Goal: Task Accomplishment & Management: Manage account settings

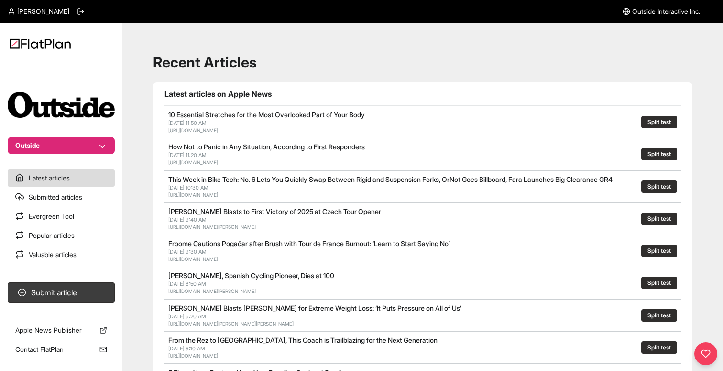
click at [11, 13] on icon at bounding box center [12, 12] width 8 height 8
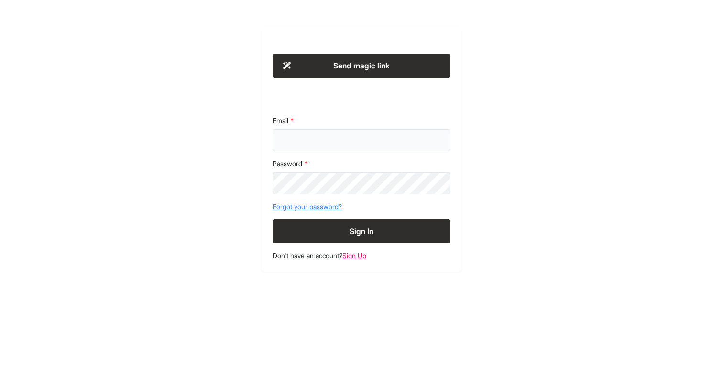
type input "**********"
click at [286, 232] on button "Sign In" at bounding box center [362, 231] width 178 height 24
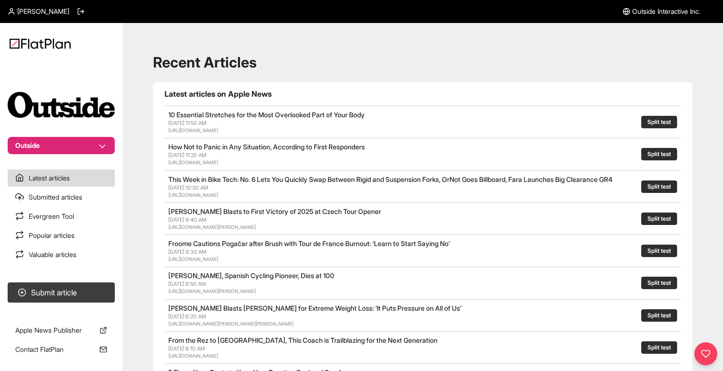
click at [27, 12] on span "[PERSON_NAME]" at bounding box center [43, 12] width 52 height 10
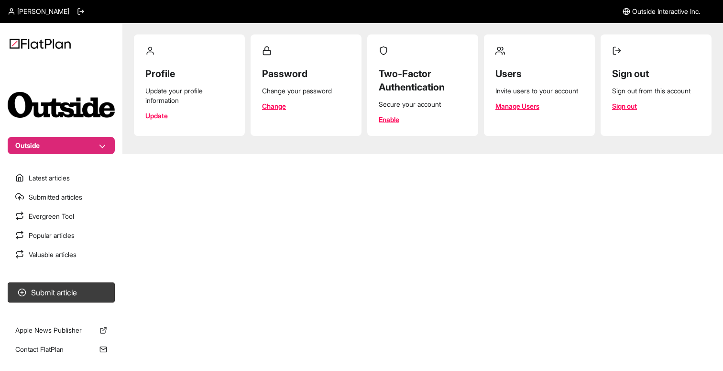
click at [512, 105] on link "Manage Users" at bounding box center [517, 106] width 44 height 10
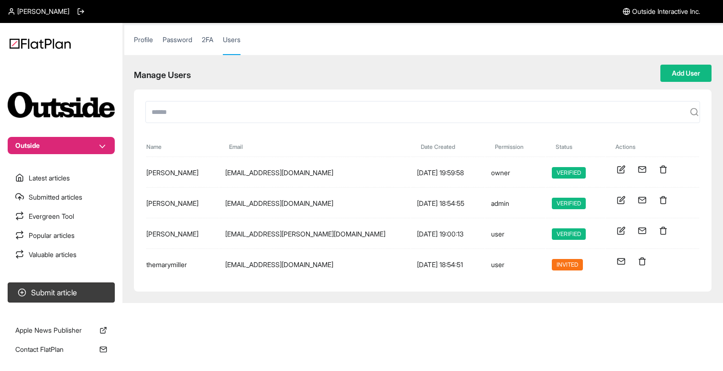
click at [625, 169] on icon at bounding box center [621, 169] width 9 height 9
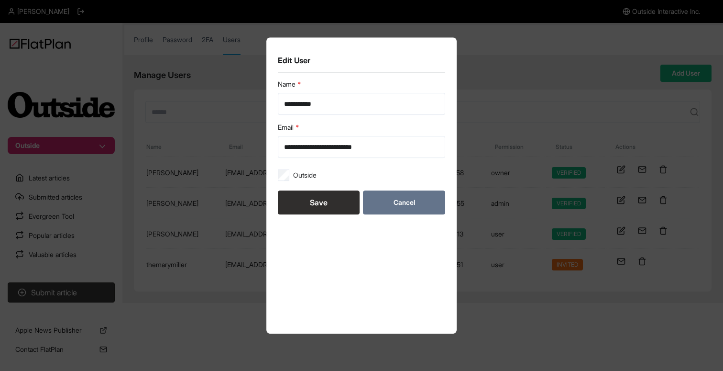
click at [403, 197] on button "Cancel" at bounding box center [404, 202] width 82 height 24
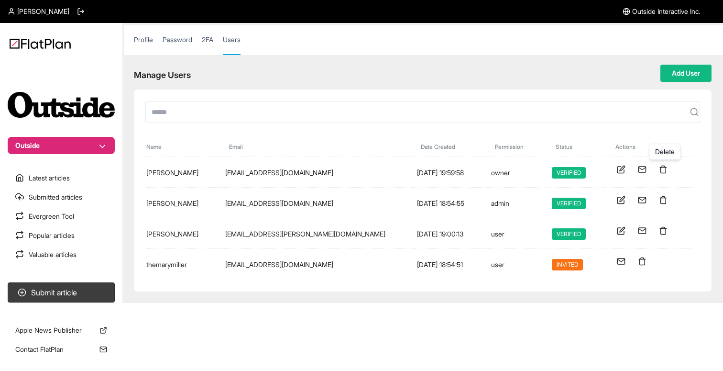
click at [666, 169] on icon at bounding box center [663, 169] width 9 height 9
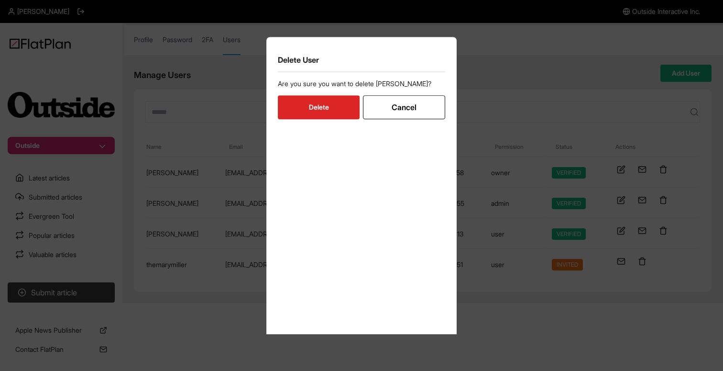
click at [328, 103] on button "Delete" at bounding box center [319, 107] width 82 height 24
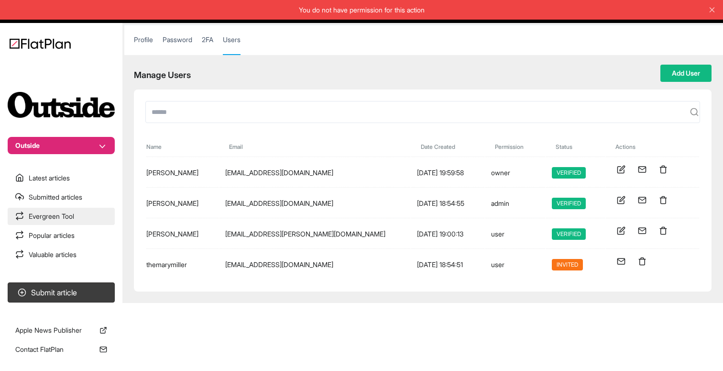
click at [65, 214] on link "Evergreen Tool" at bounding box center [61, 216] width 107 height 17
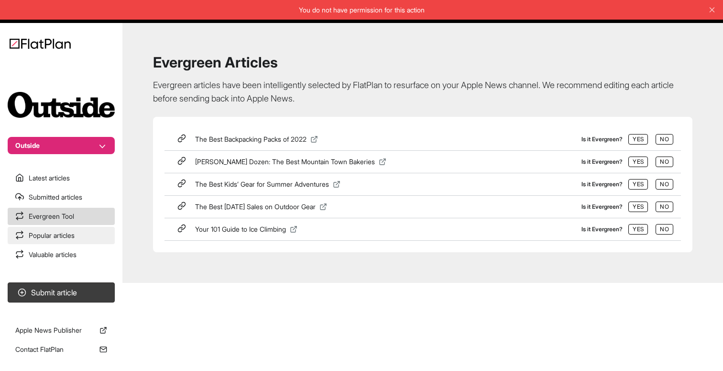
click at [58, 232] on link "Popular articles" at bounding box center [61, 235] width 107 height 17
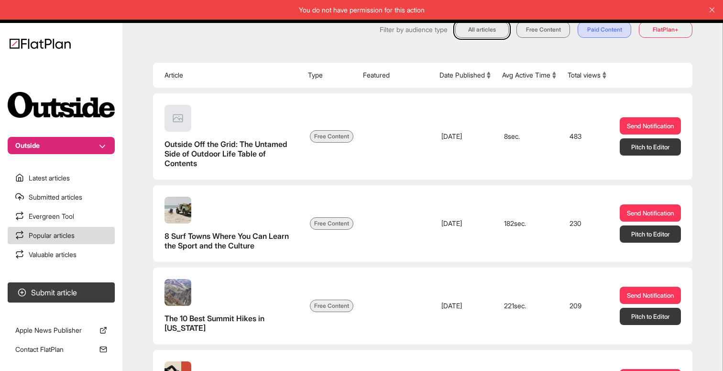
scroll to position [98, 0]
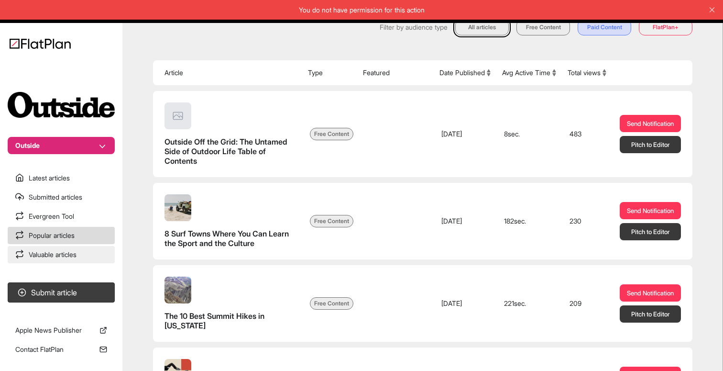
click at [50, 254] on link "Valuable articles" at bounding box center [61, 254] width 107 height 17
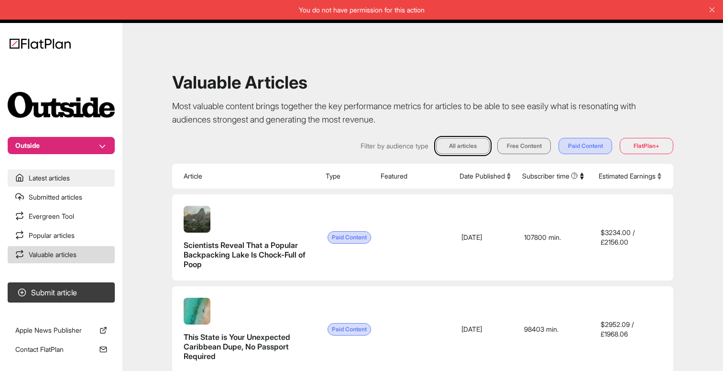
click at [51, 174] on link "Latest articles" at bounding box center [61, 177] width 107 height 17
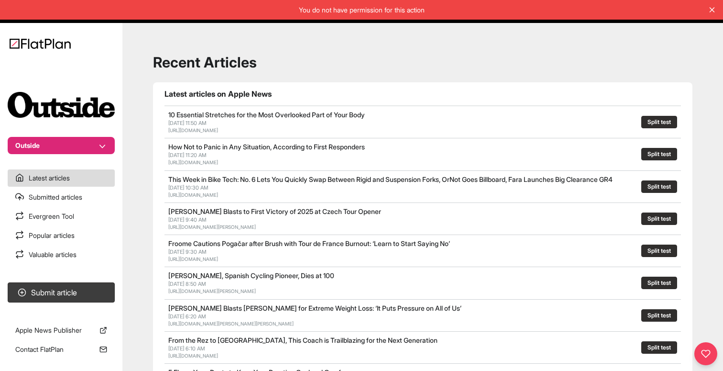
click at [713, 8] on line at bounding box center [712, 10] width 4 height 4
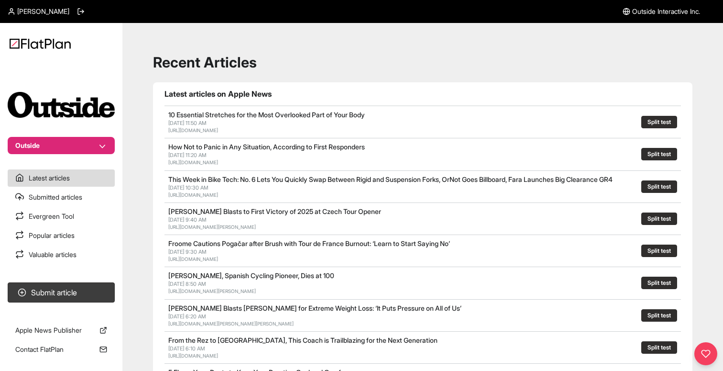
click at [33, 14] on span "[PERSON_NAME]" at bounding box center [43, 12] width 52 height 10
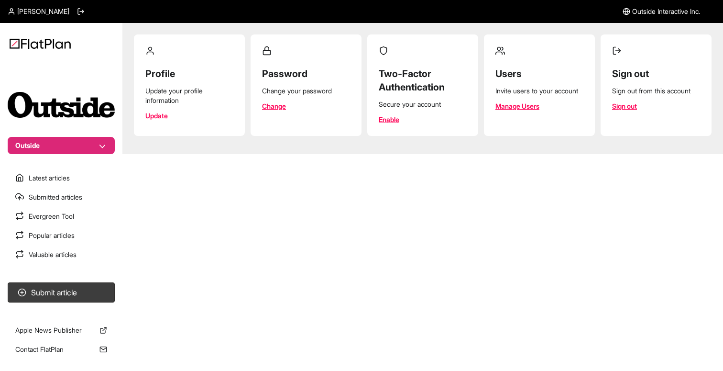
click at [521, 107] on link "Manage Users" at bounding box center [517, 106] width 44 height 10
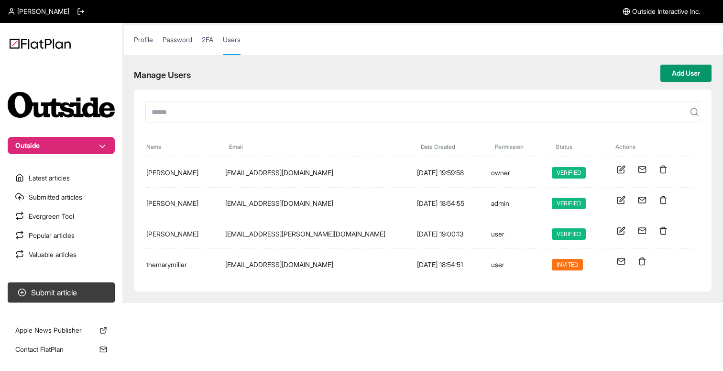
click at [682, 69] on button "Add User" at bounding box center [685, 73] width 51 height 17
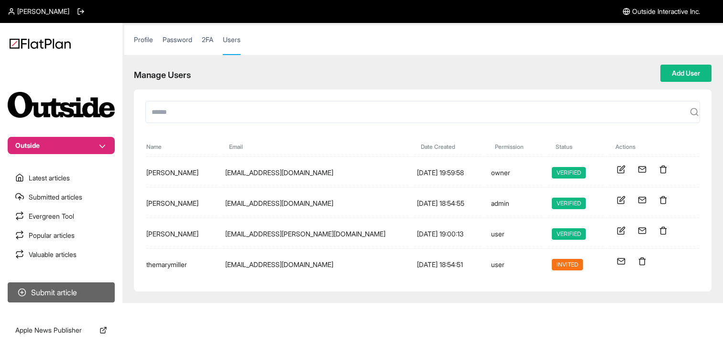
click at [35, 292] on button "Submit article" at bounding box center [61, 292] width 107 height 20
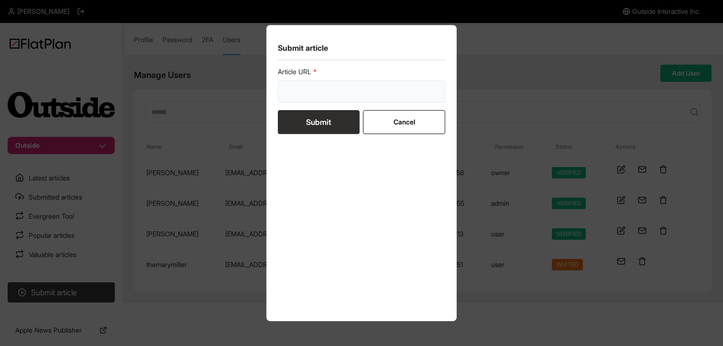
click at [352, 93] on input "url" at bounding box center [361, 91] width 167 height 22
paste input "[URL][DOMAIN_NAME]"
type input "[URL][DOMAIN_NAME]"
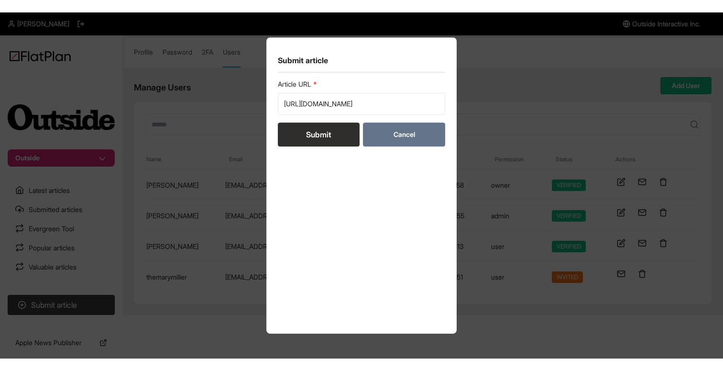
scroll to position [0, 0]
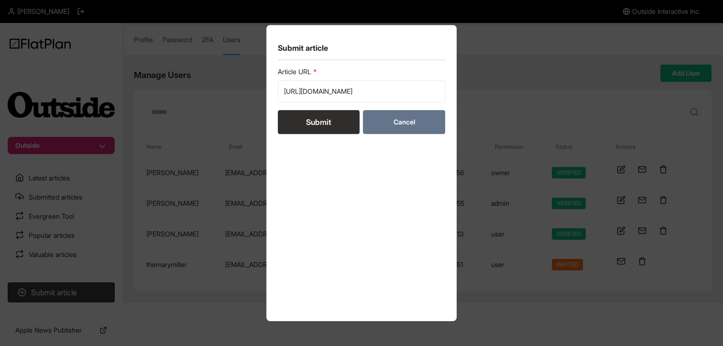
click at [377, 117] on button "Cancel" at bounding box center [404, 122] width 82 height 24
